Goal: Information Seeking & Learning: Learn about a topic

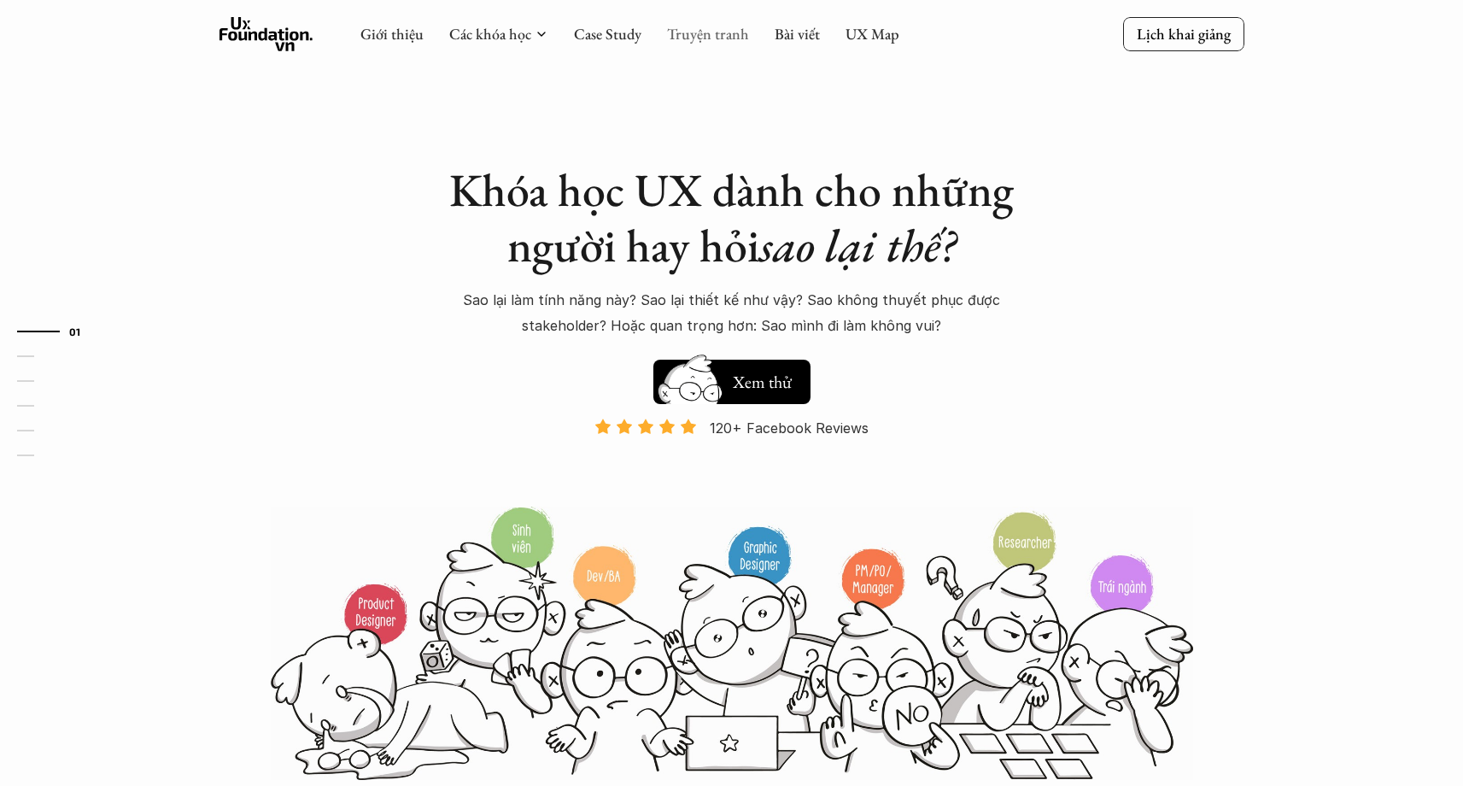
click at [697, 38] on link "Truyện tranh" at bounding box center [708, 34] width 82 height 20
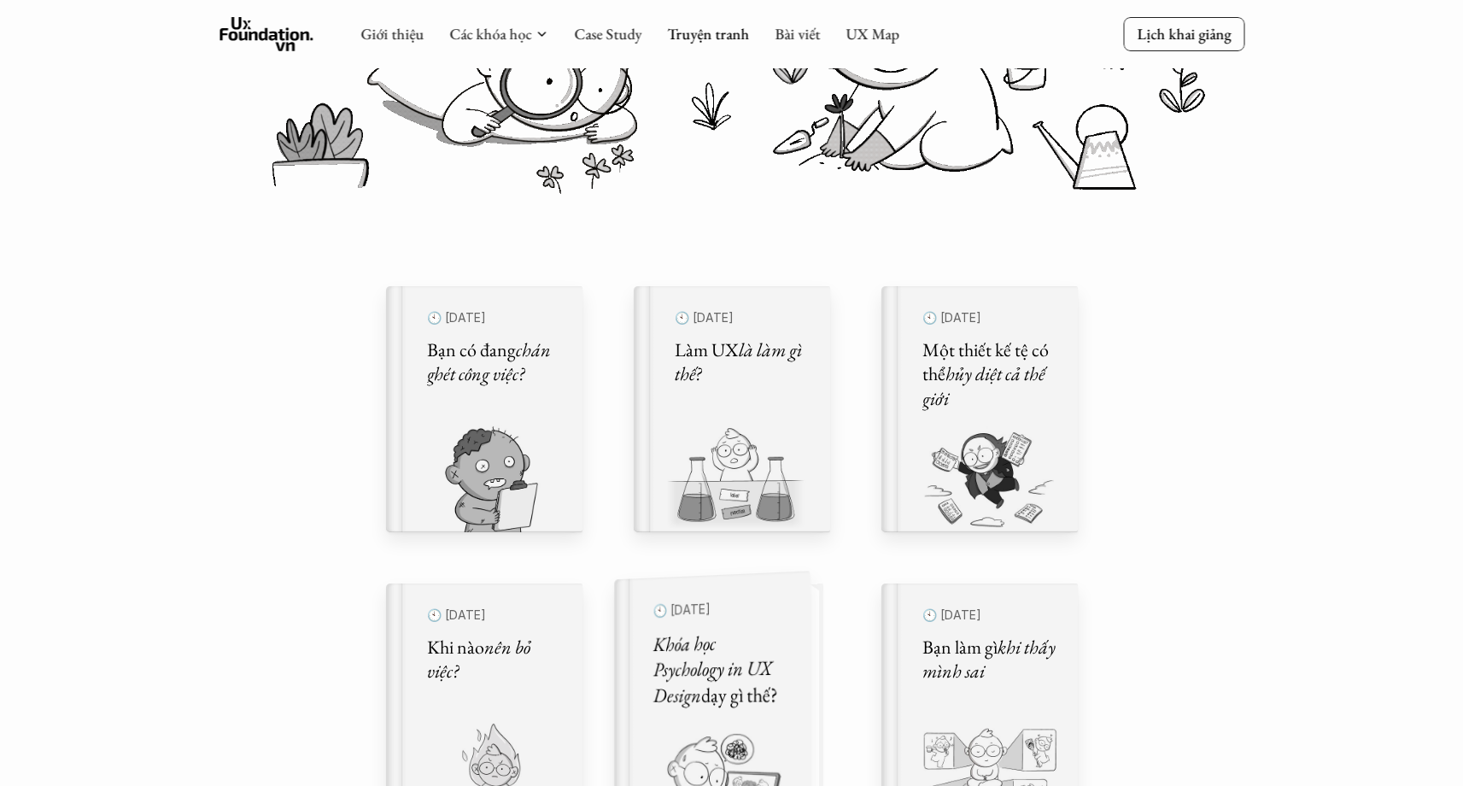
scroll to position [338, 0]
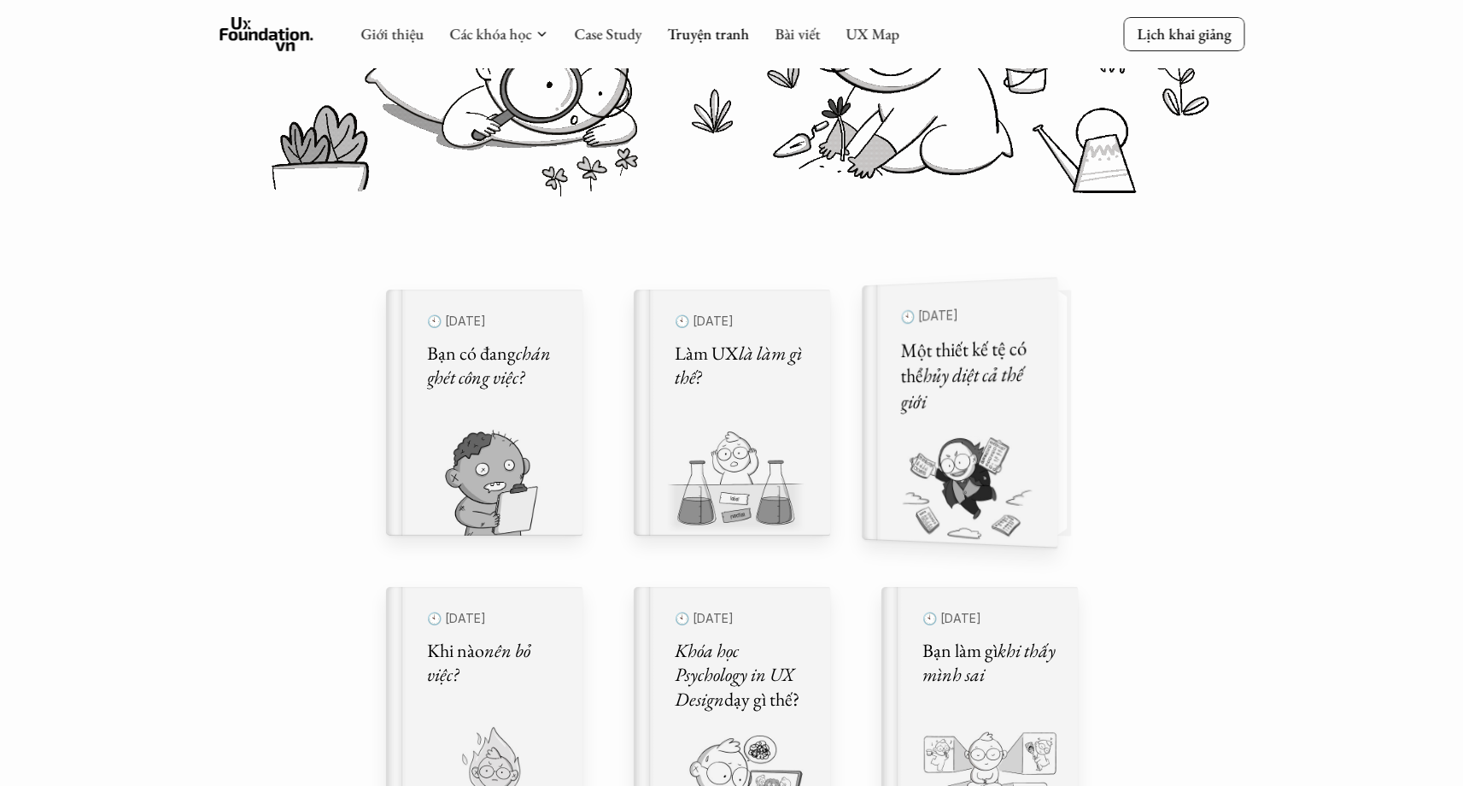
click at [999, 423] on div "🕙 30 thg 5, 2024 Một thiết kế tệ có thể hủy diệt cả thế giới" at bounding box center [967, 413] width 135 height 225
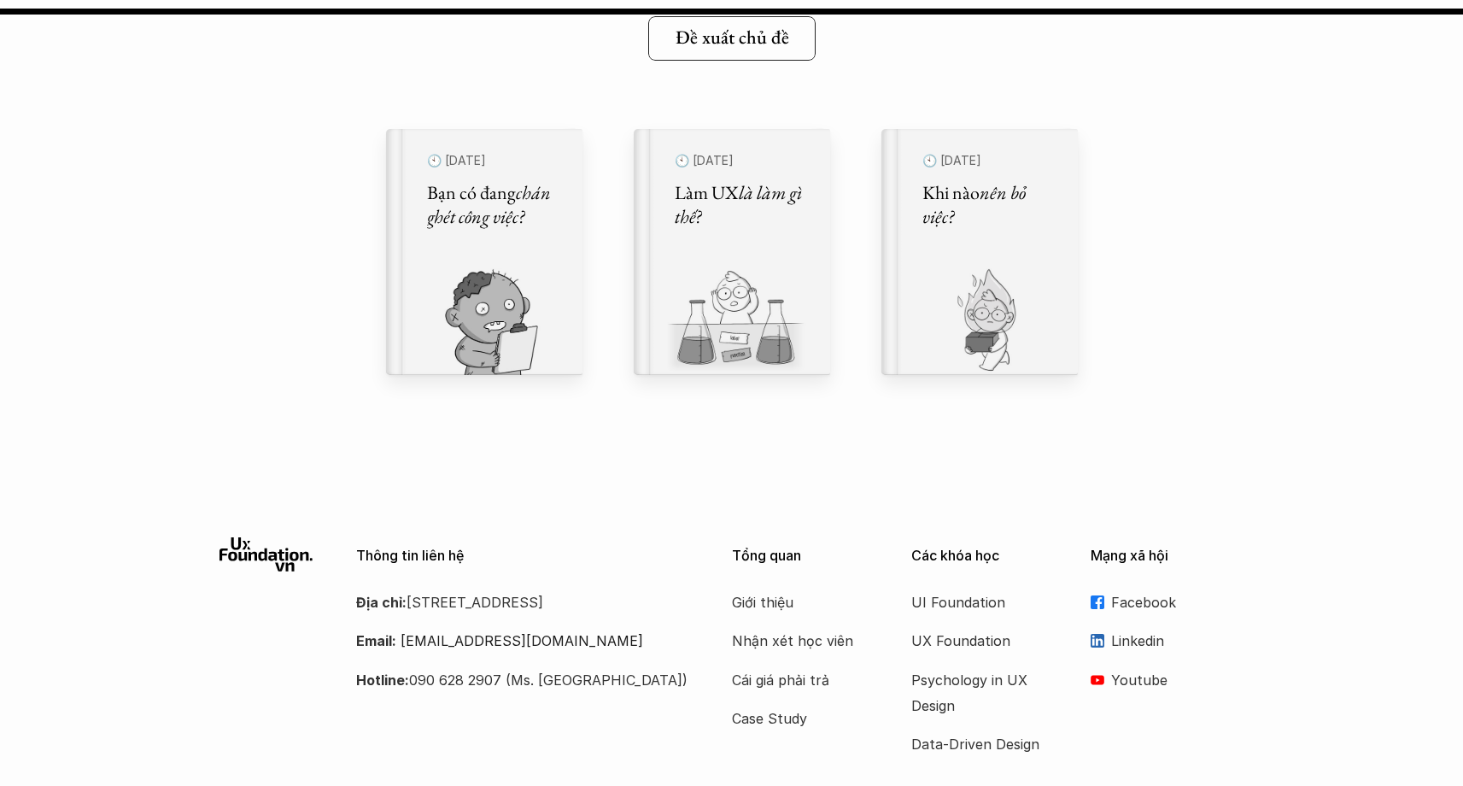
scroll to position [16075, 0]
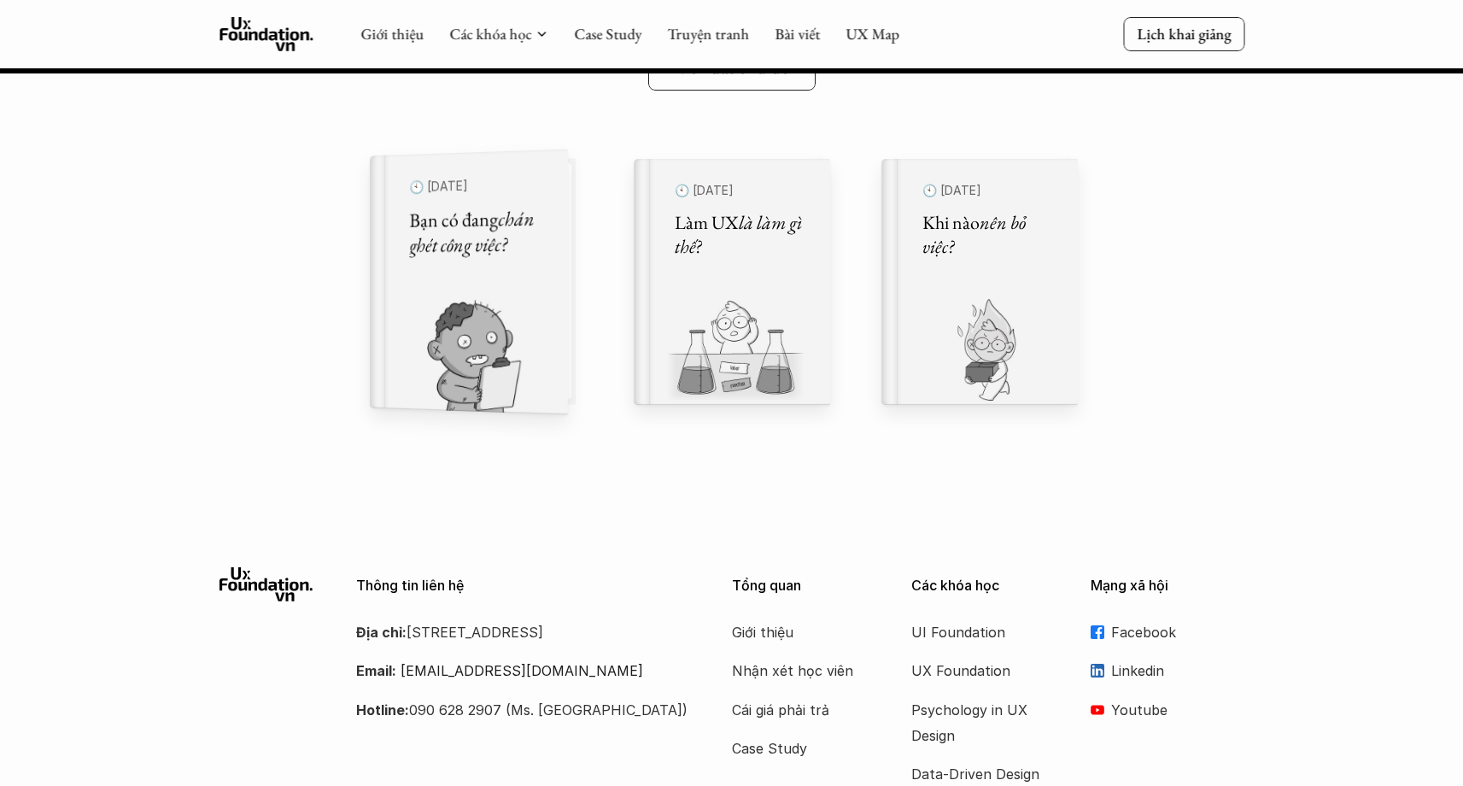
click at [540, 290] on div "🕙 29 thg 9, 2024 Bạn có đang chán ghét công việc?" at bounding box center [477, 282] width 137 height 220
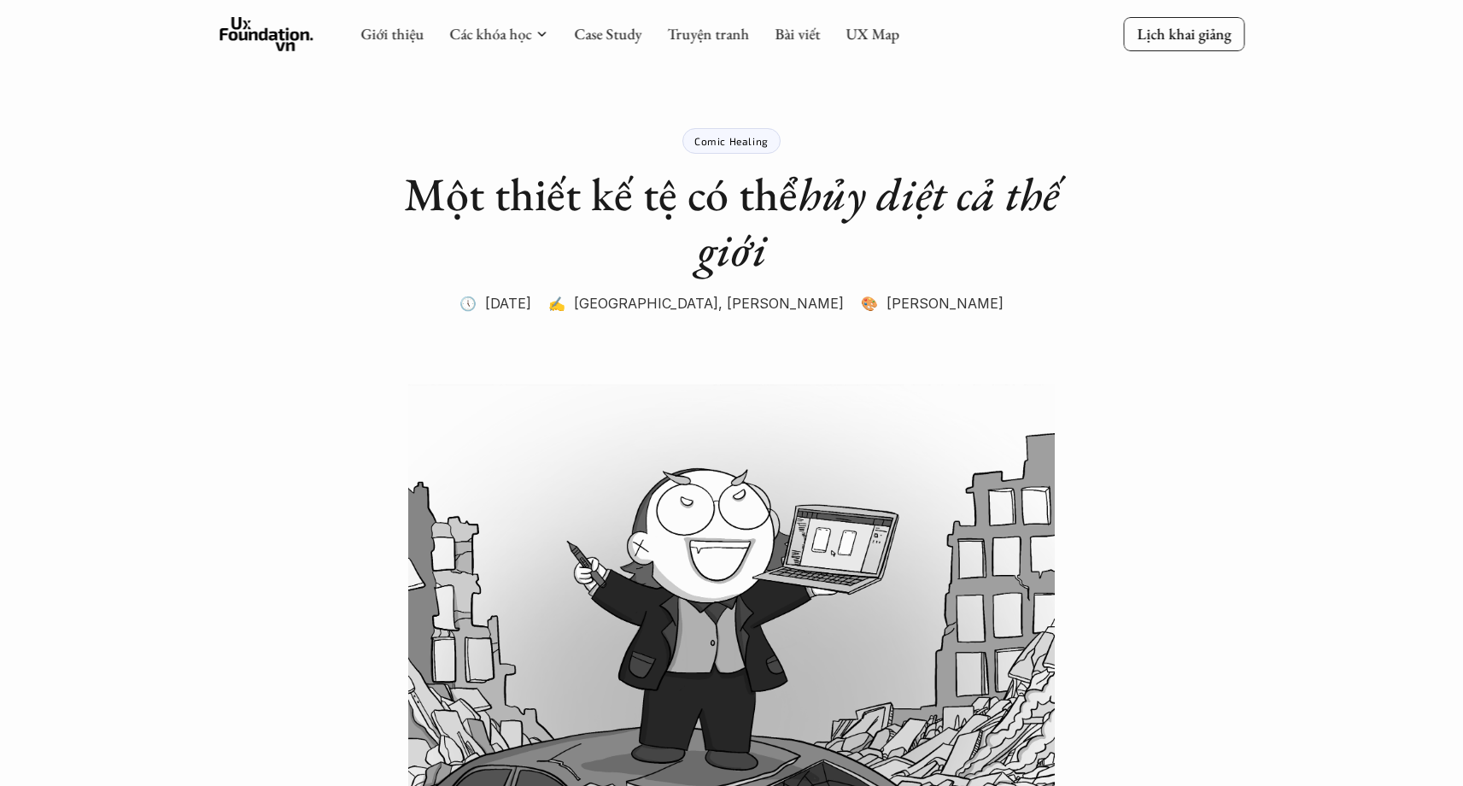
drag, startPoint x: 771, startPoint y: 256, endPoint x: 898, endPoint y: 211, distance: 134.3
click at [898, 211] on h1 "Một thiết kế tệ có thể hủy diệt cả thế giới" at bounding box center [731, 222] width 683 height 111
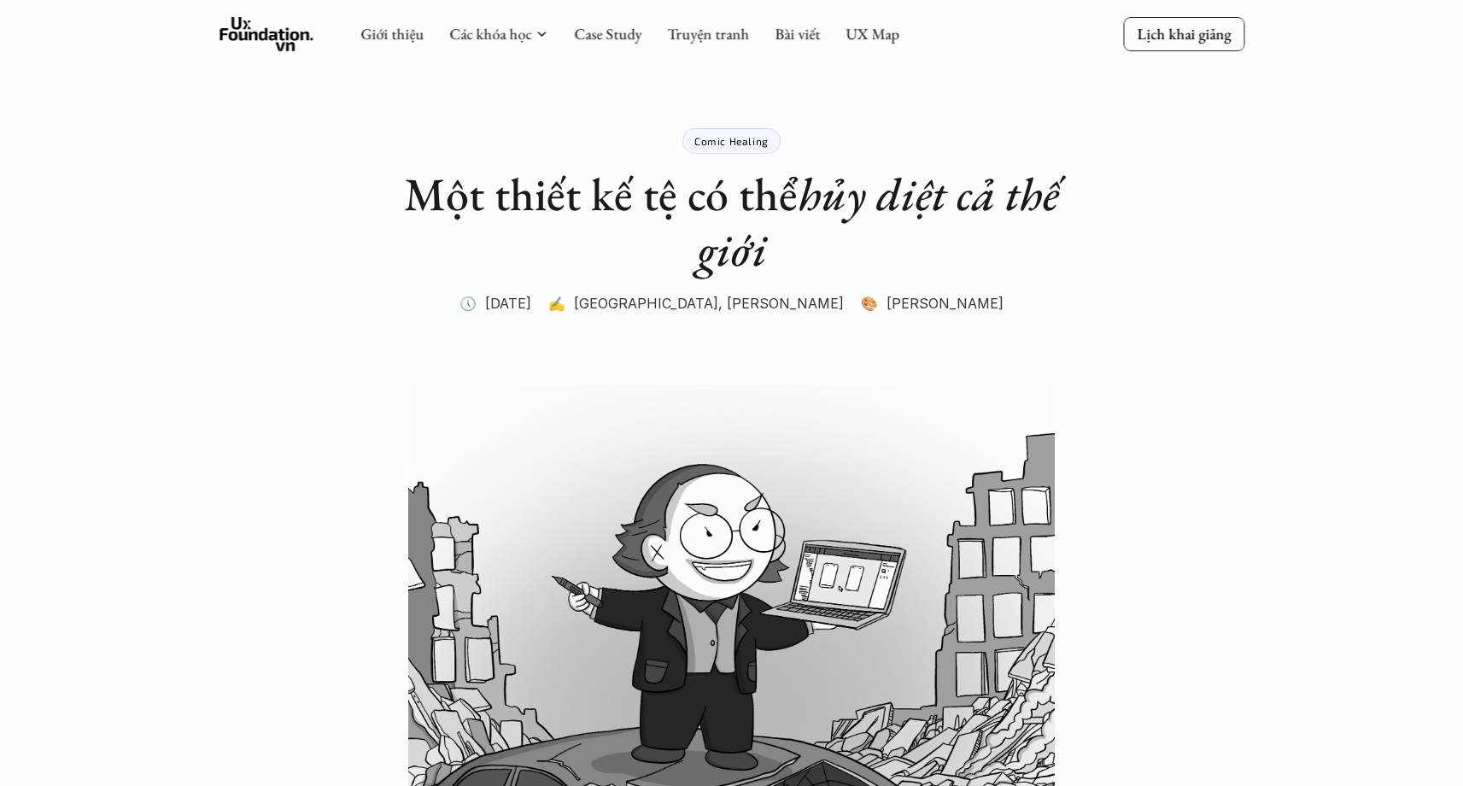
drag, startPoint x: 799, startPoint y: 184, endPoint x: 882, endPoint y: 244, distance: 102.7
click at [882, 244] on h1 "Một thiết kế tệ có thể hủy diệt cả thế giới" at bounding box center [731, 222] width 683 height 111
click at [814, 191] on em "hủy diệt cả thế giới" at bounding box center [883, 221] width 373 height 115
drag, startPoint x: 807, startPoint y: 188, endPoint x: 871, endPoint y: 246, distance: 86.5
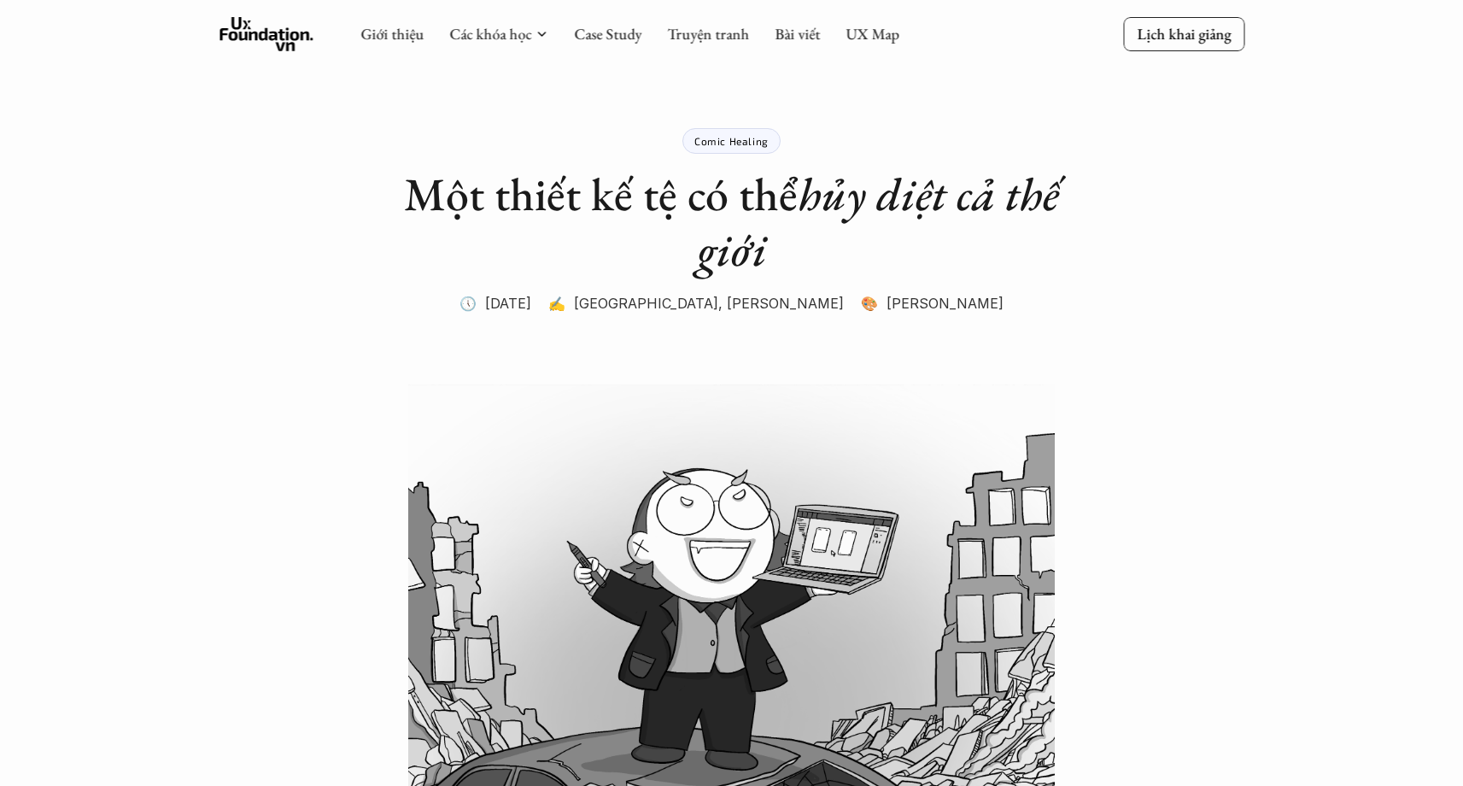
click at [871, 246] on h1 "Một thiết kế tệ có thể hủy diệt cả thế giới" at bounding box center [731, 222] width 683 height 111
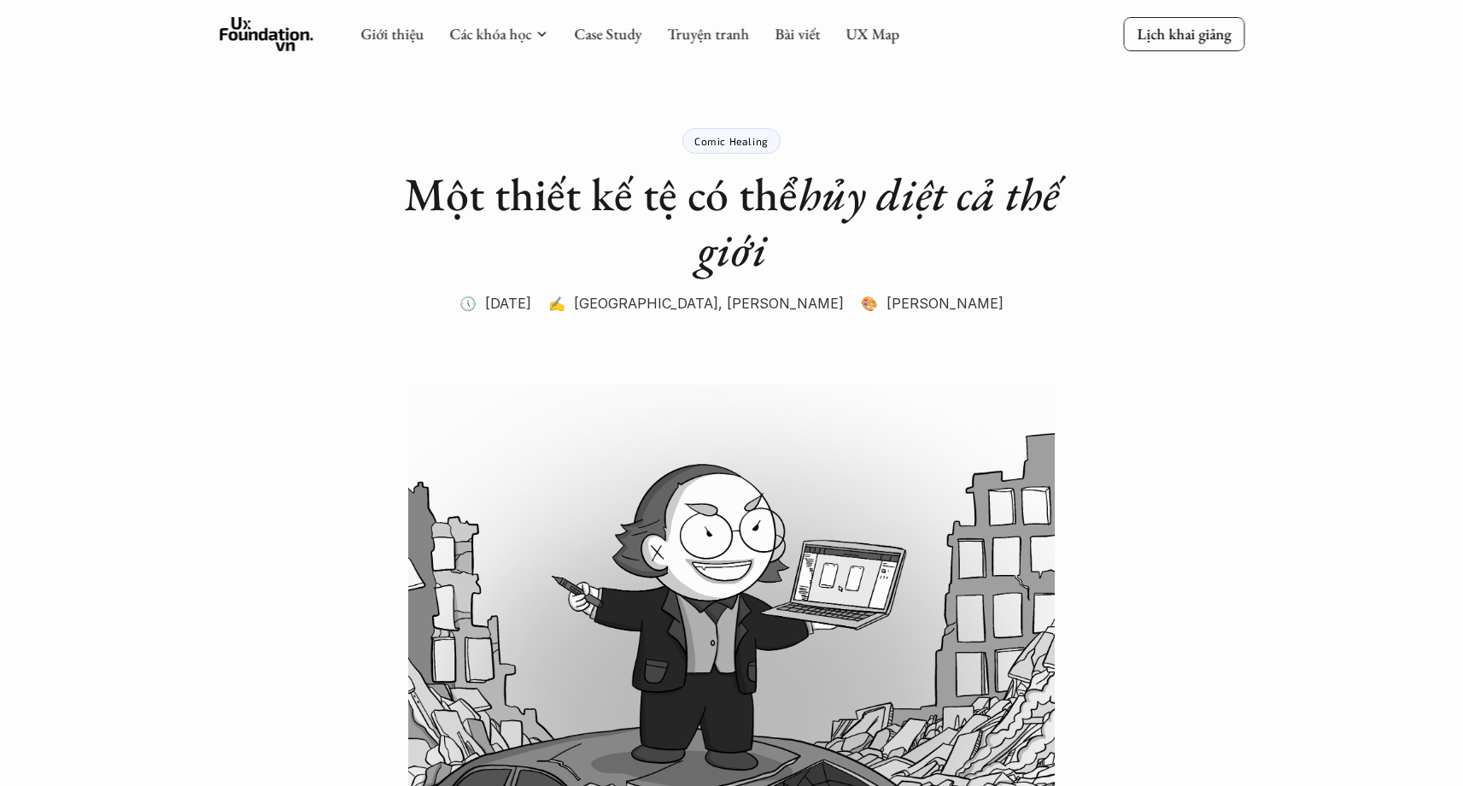
click at [848, 190] on em "hủy diệt cả thế giới" at bounding box center [883, 221] width 373 height 115
drag, startPoint x: 805, startPoint y: 179, endPoint x: 885, endPoint y: 255, distance: 110.0
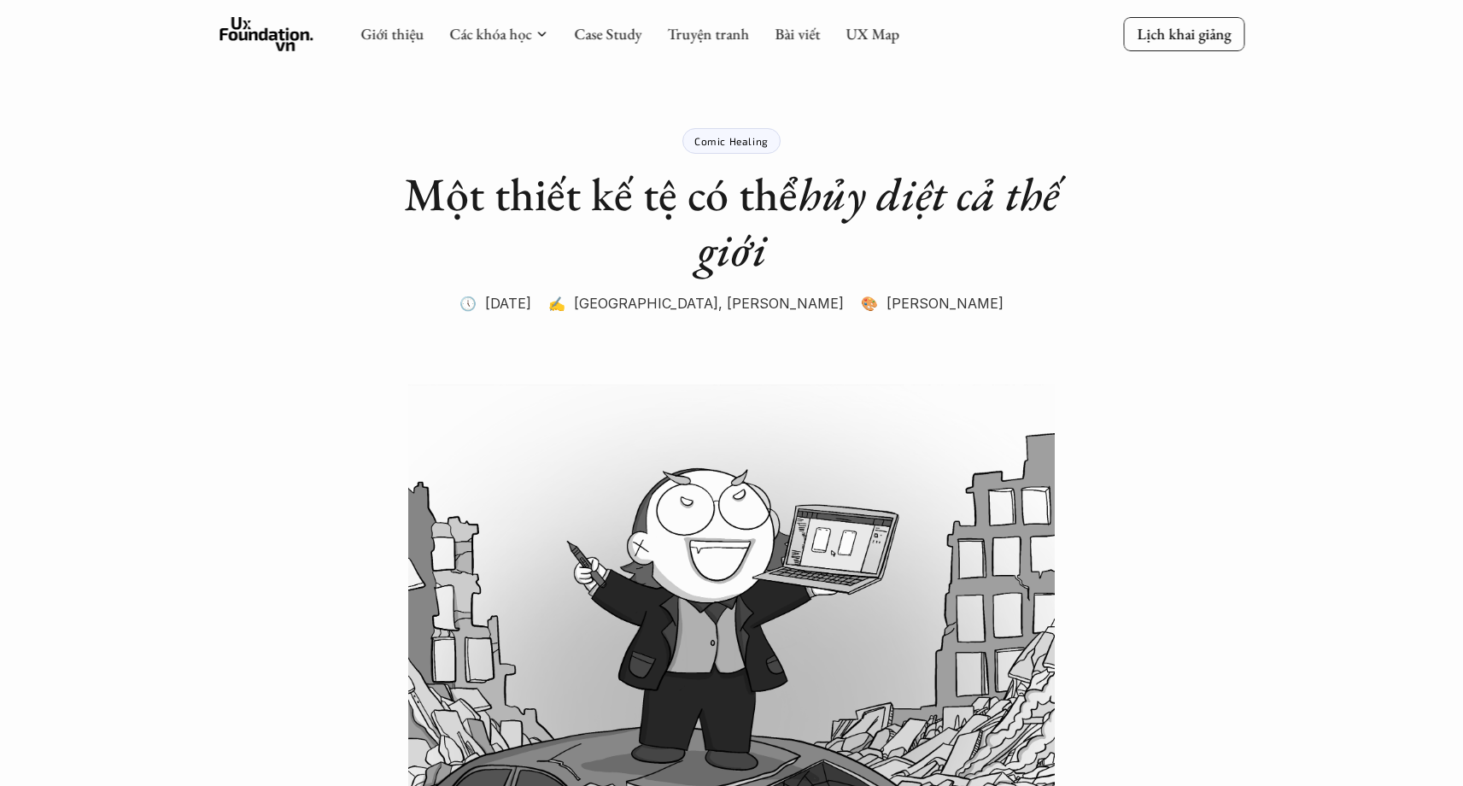
click at [885, 255] on h1 "Một thiết kế tệ có thể hủy diệt cả thế giới" at bounding box center [731, 222] width 683 height 111
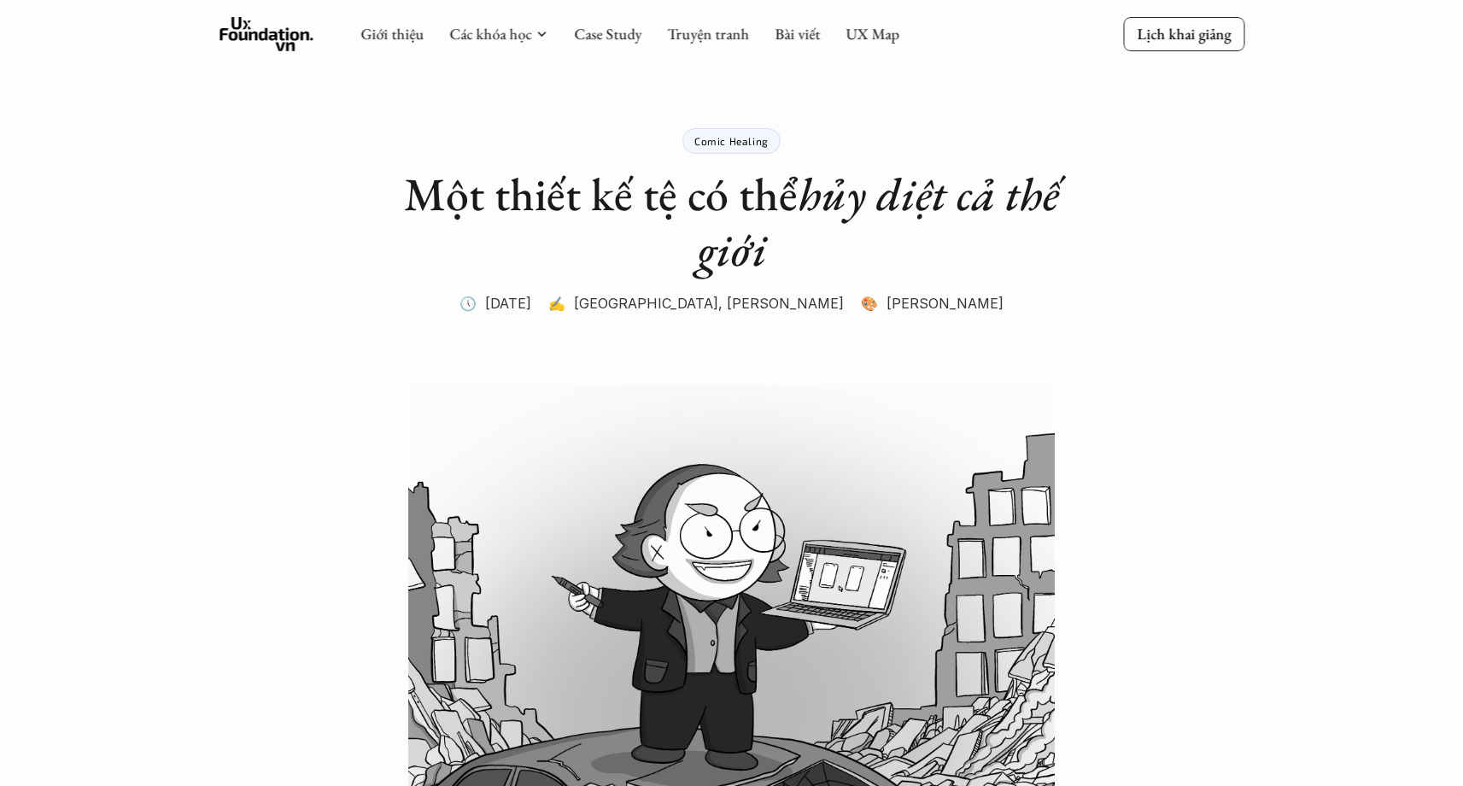
click at [849, 202] on em "hủy diệt cả thế giới" at bounding box center [883, 221] width 373 height 115
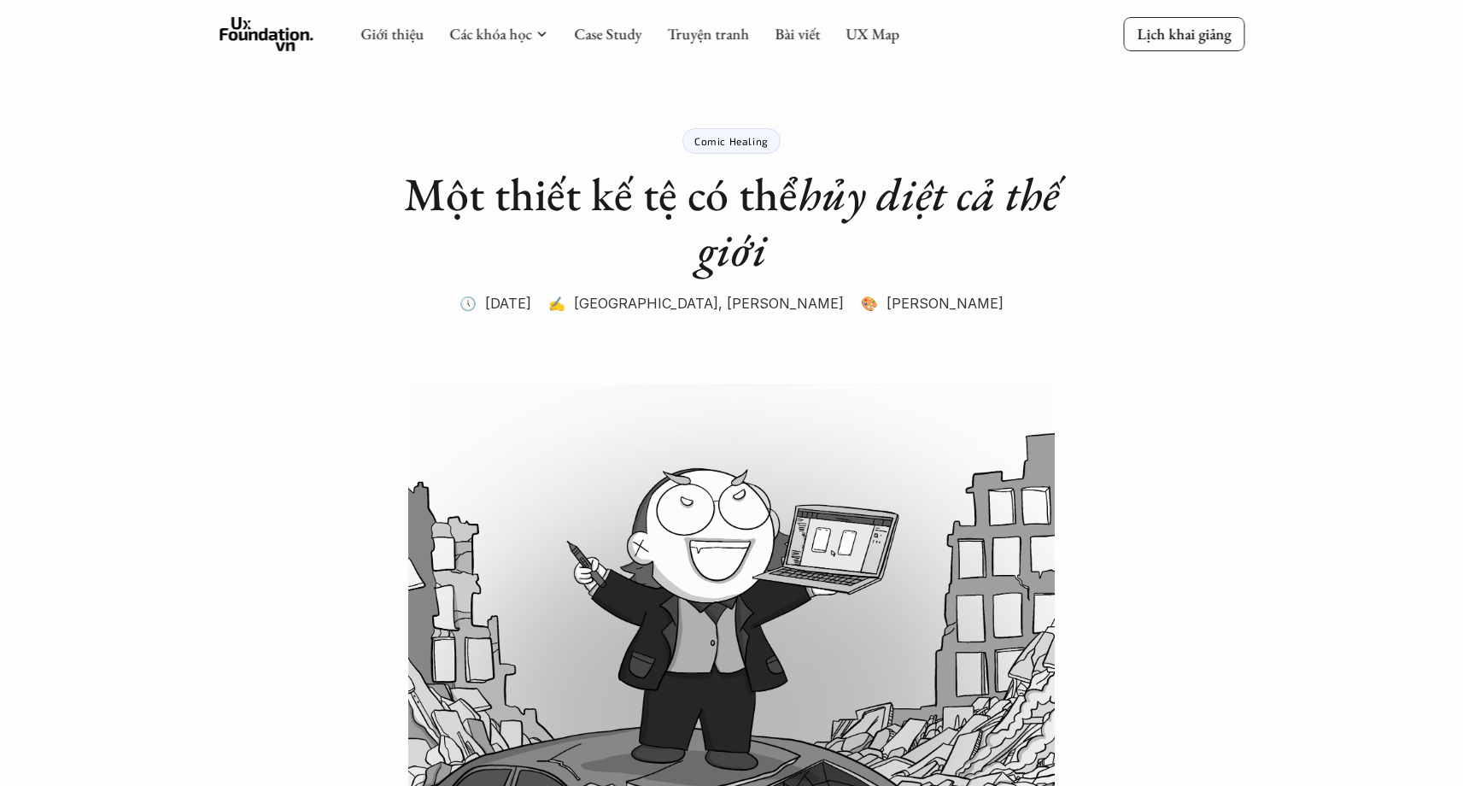
drag, startPoint x: 806, startPoint y: 188, endPoint x: 870, endPoint y: 239, distance: 82.0
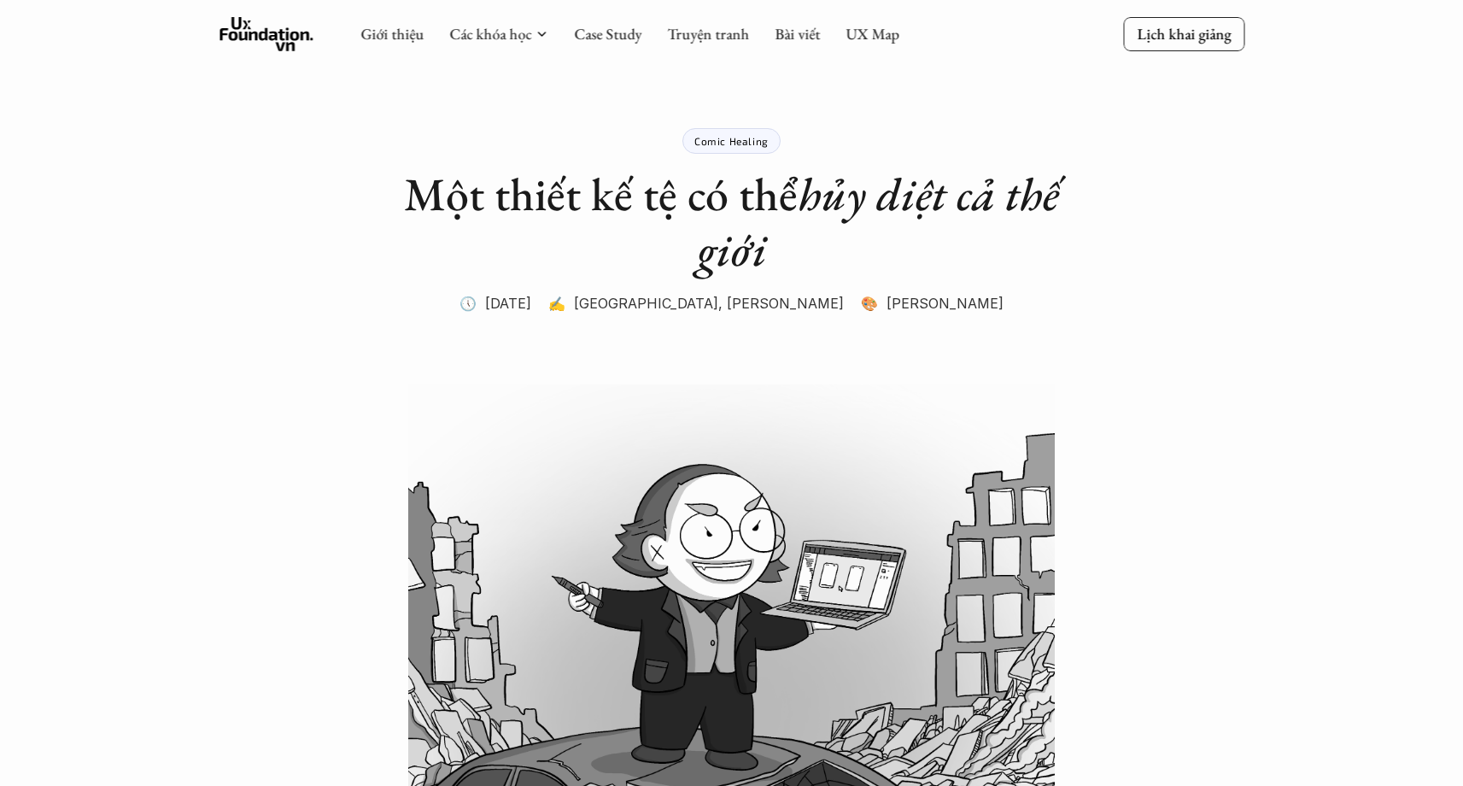
click at [870, 239] on h1 "Một thiết kế tệ có thể hủy diệt cả thế giới" at bounding box center [731, 222] width 683 height 111
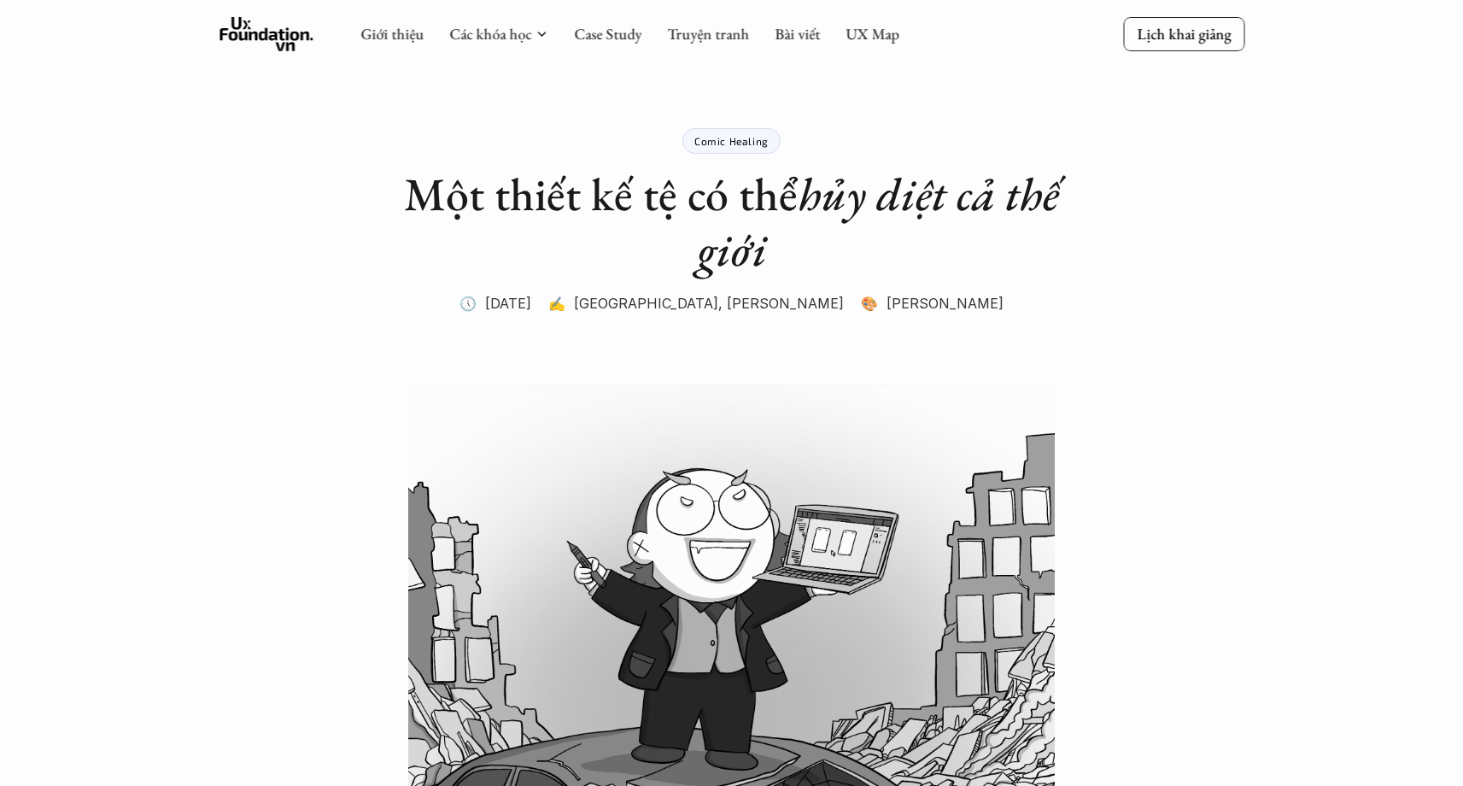
click at [755, 232] on em "hủy diệt cả thế giới" at bounding box center [883, 221] width 373 height 115
click at [793, 250] on h1 "Một thiết kế tệ có thể hủy diệt cả thế giới" at bounding box center [731, 222] width 683 height 111
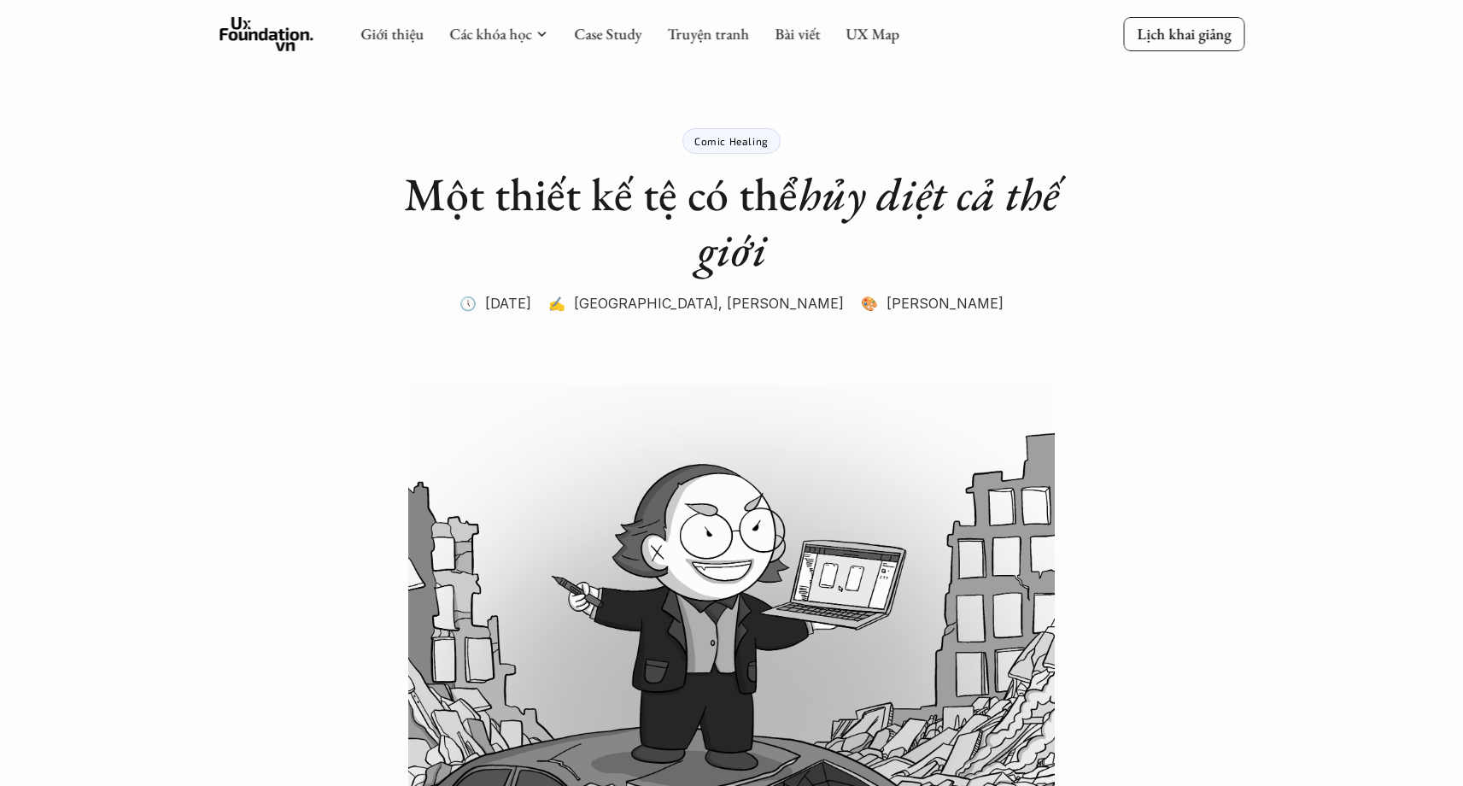
click at [747, 91] on div "Comic Healing Một thiết kế tệ có thể hủy diệt cả thế giới 🕔 30 thg 5, 2024 ✍️ Ô…" at bounding box center [731, 200] width 683 height 231
